Goal: Navigation & Orientation: Find specific page/section

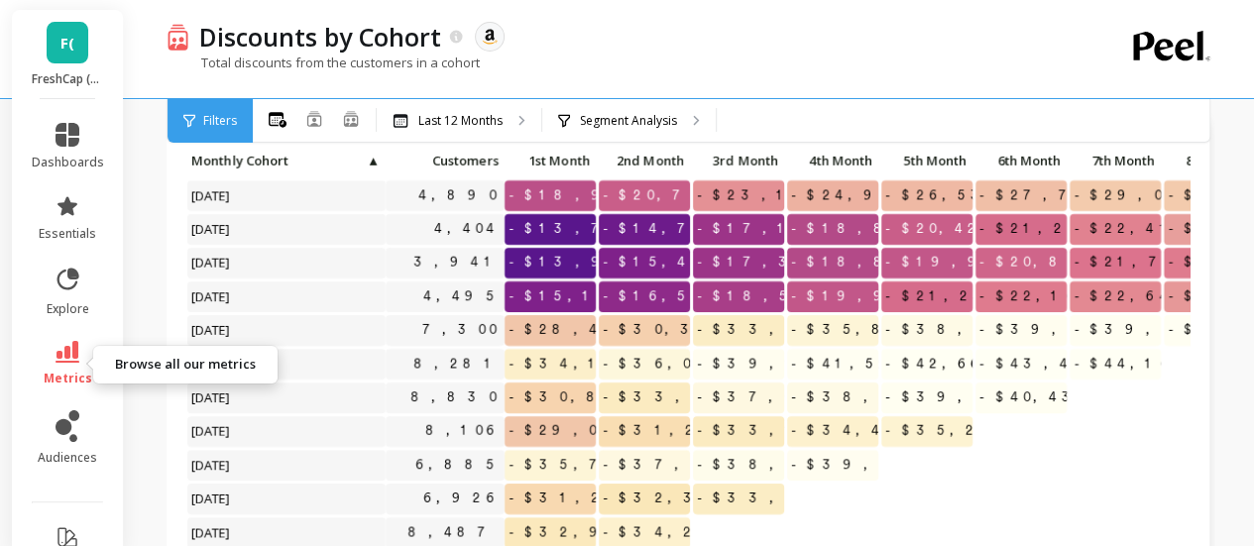
click at [72, 365] on link "metrics" at bounding box center [68, 364] width 72 height 46
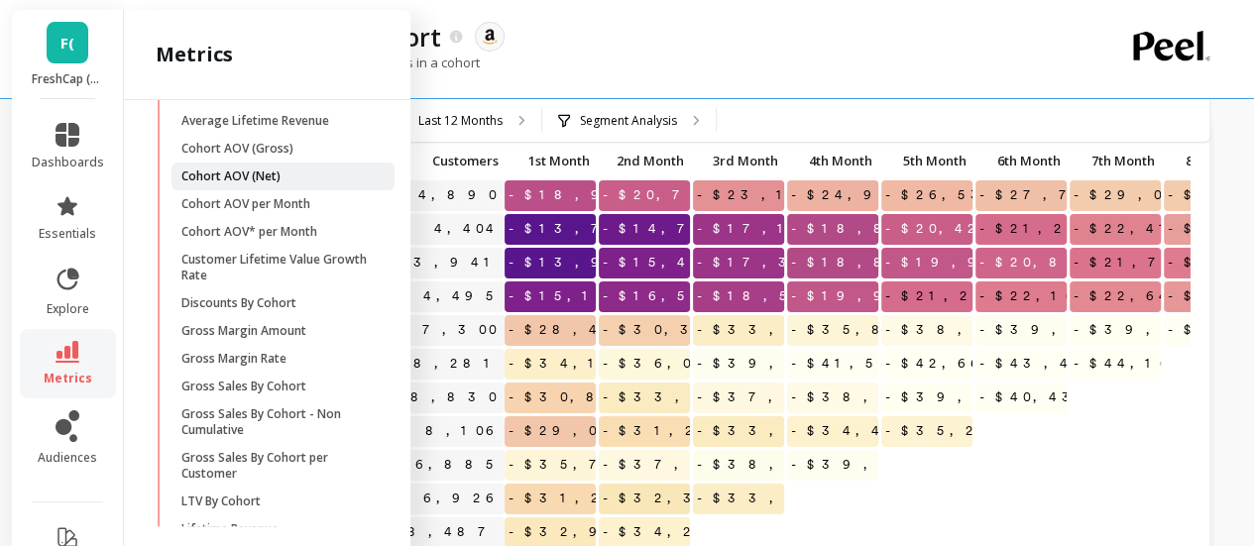
scroll to position [139, 0]
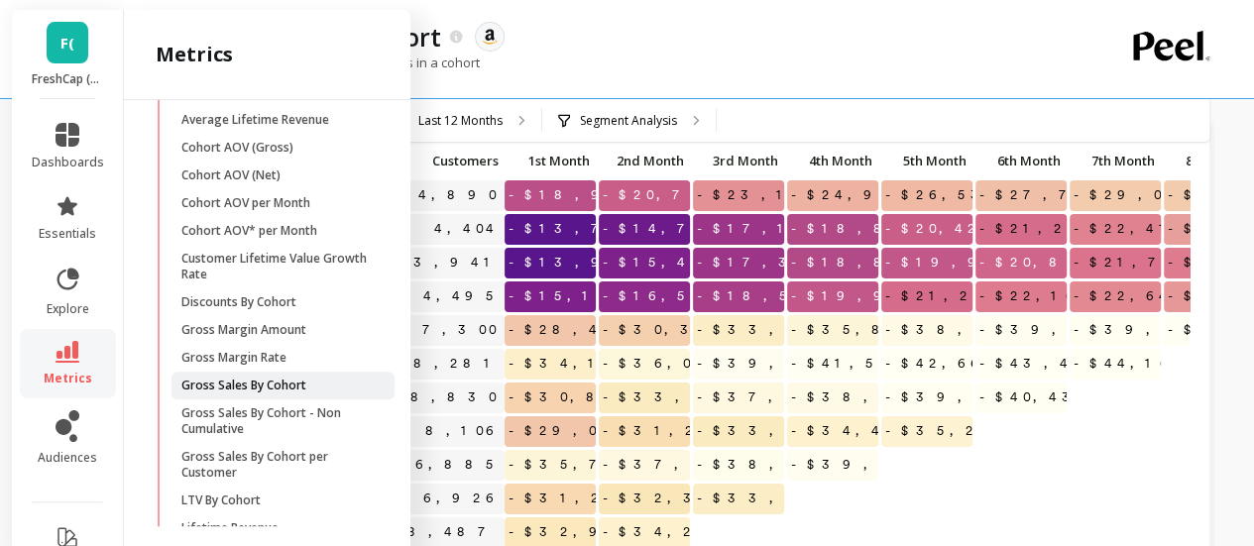
click at [253, 388] on p "Gross Sales By Cohort" at bounding box center [243, 386] width 125 height 16
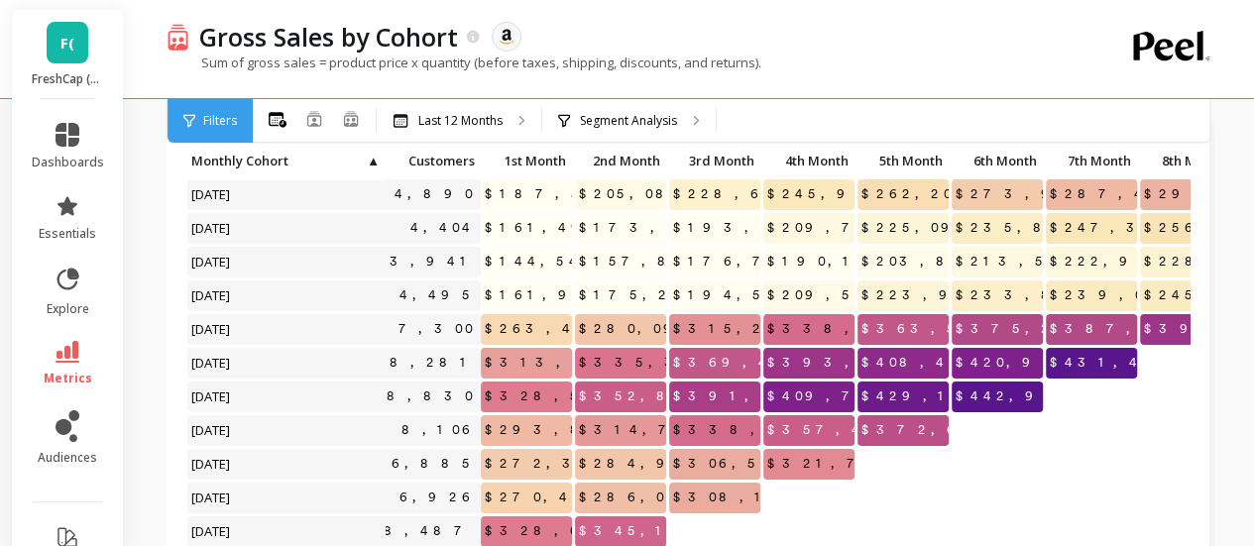
scroll to position [16, 0]
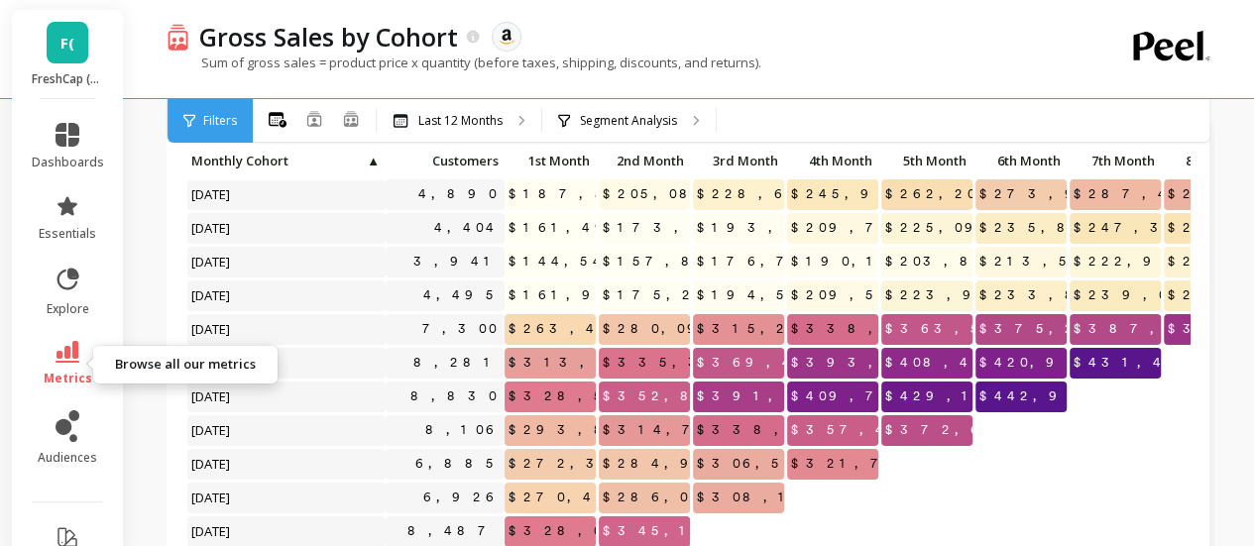
click at [48, 366] on link "metrics" at bounding box center [68, 364] width 72 height 46
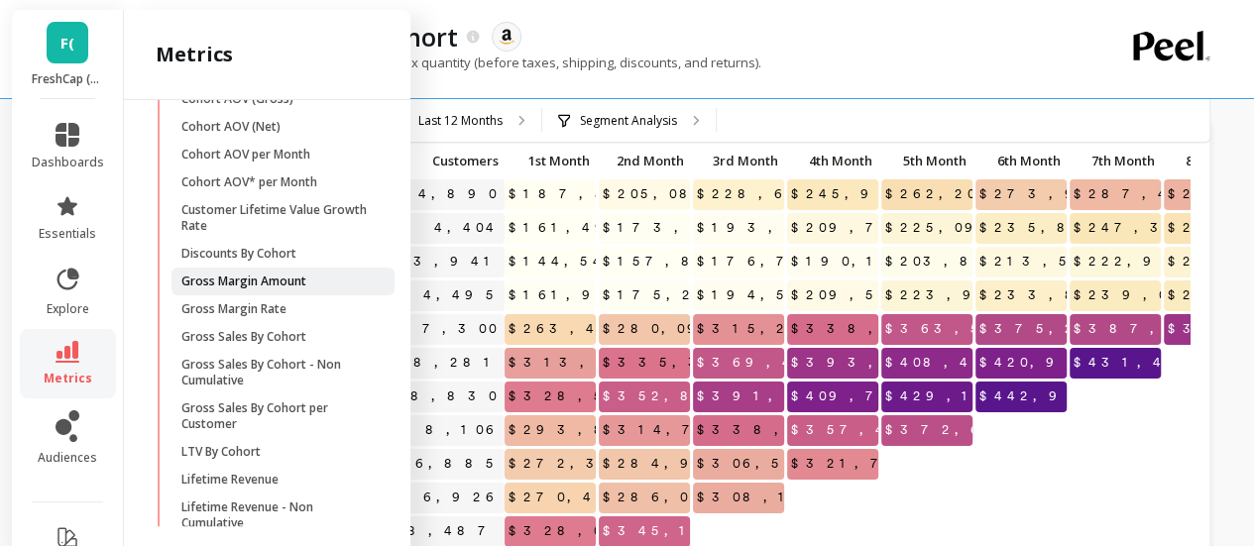
scroll to position [192, 0]
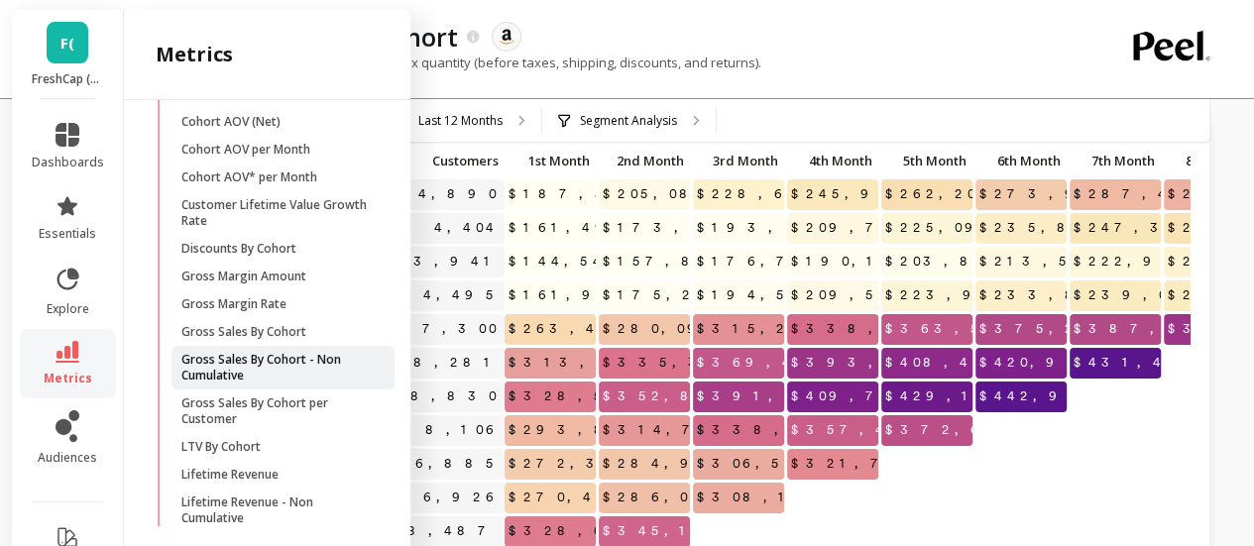
click at [282, 356] on p "Gross Sales By Cohort - Non Cumulative" at bounding box center [275, 368] width 189 height 32
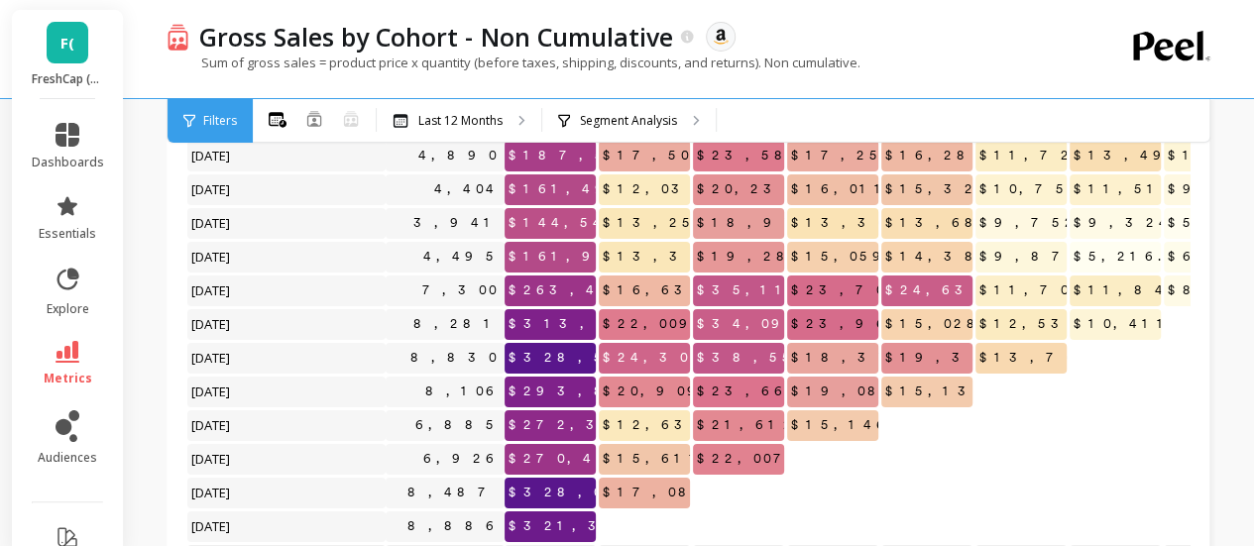
scroll to position [15, 0]
click at [74, 346] on link "metrics" at bounding box center [68, 364] width 72 height 46
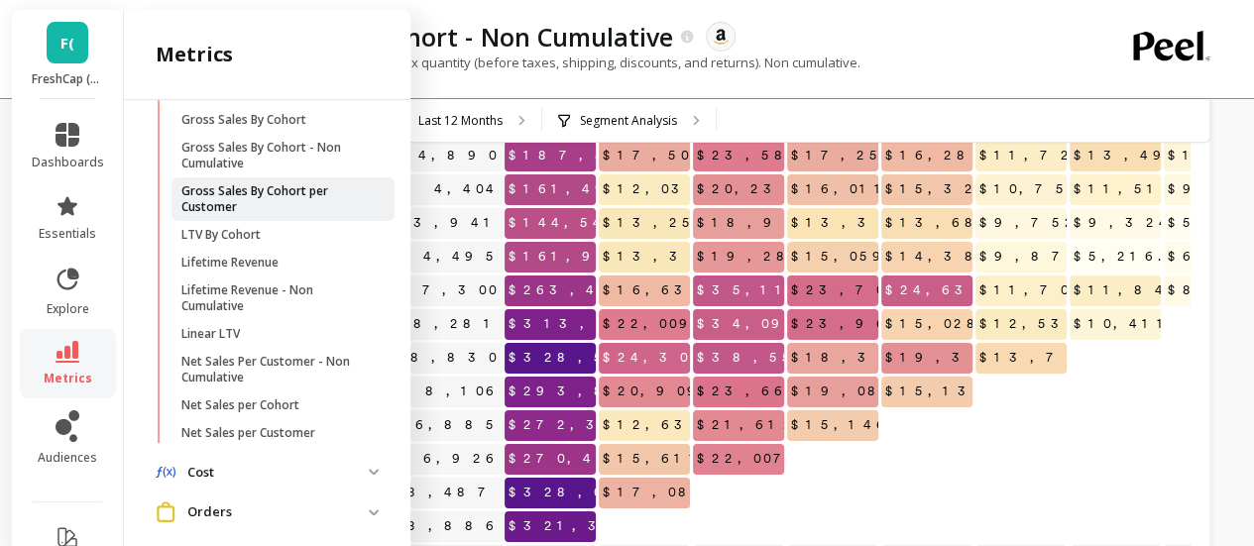
scroll to position [407, 0]
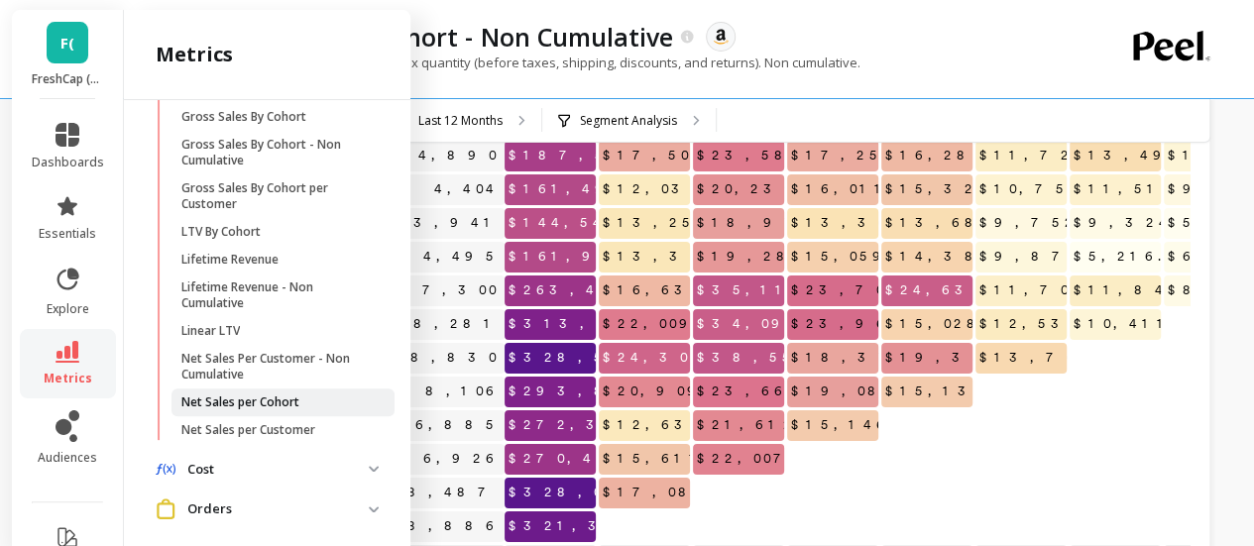
click at [248, 398] on p "Net Sales per Cohort" at bounding box center [240, 402] width 118 height 16
